Goal: Task Accomplishment & Management: Use online tool/utility

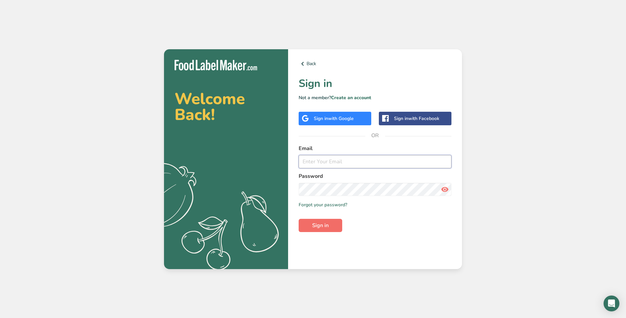
type input "[EMAIL_ADDRESS][DOMAIN_NAME]"
click at [323, 225] on span "Sign in" at bounding box center [320, 225] width 17 height 8
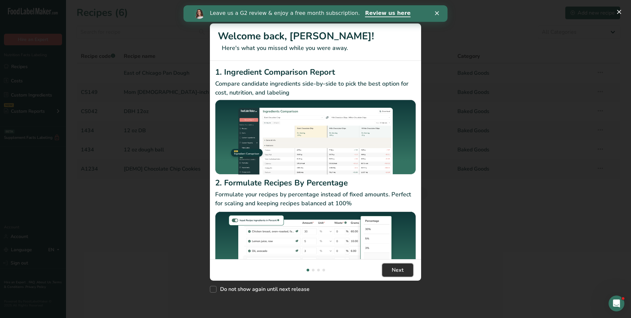
click at [400, 273] on span "Next" at bounding box center [398, 270] width 12 height 8
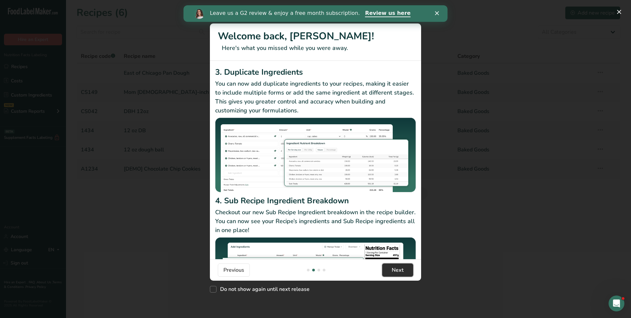
click at [400, 273] on span "Next" at bounding box center [398, 270] width 12 height 8
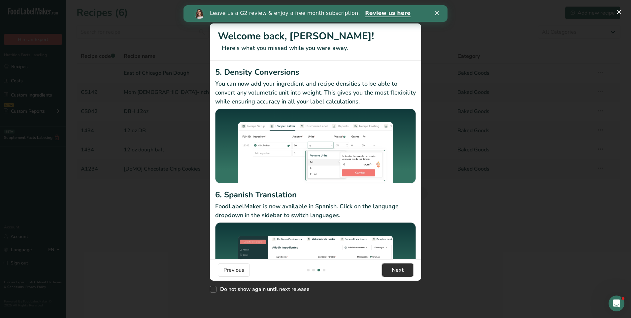
click at [400, 273] on span "Next" at bounding box center [398, 270] width 12 height 8
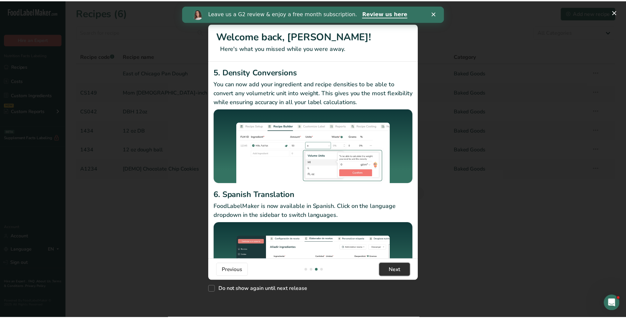
scroll to position [0, 634]
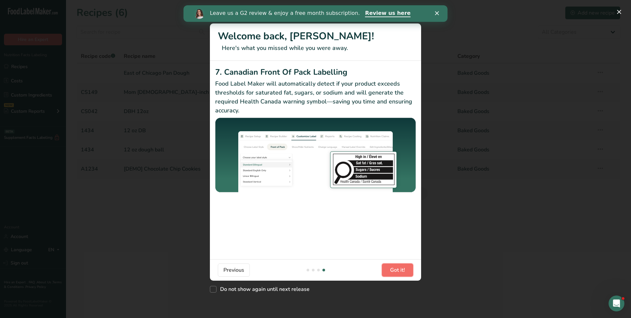
click at [400, 273] on span "Got it!" at bounding box center [397, 270] width 15 height 8
